Goal: Task Accomplishment & Management: Manage account settings

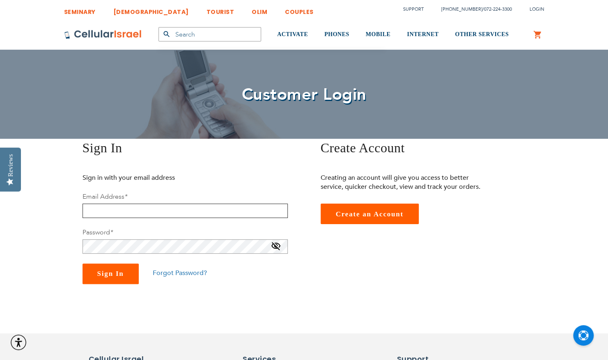
type input "[EMAIL_ADDRESS][DOMAIN_NAME]"
click at [124, 269] on button "Sign In" at bounding box center [111, 274] width 56 height 21
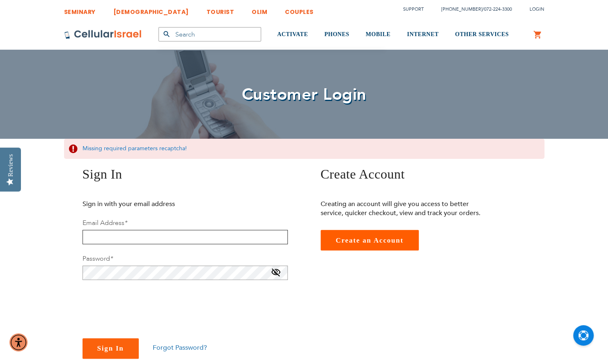
type input "[EMAIL_ADDRESS][DOMAIN_NAME]"
checkbox input "true"
click at [113, 343] on button "Sign In" at bounding box center [111, 348] width 56 height 21
